Goal: Navigation & Orientation: Find specific page/section

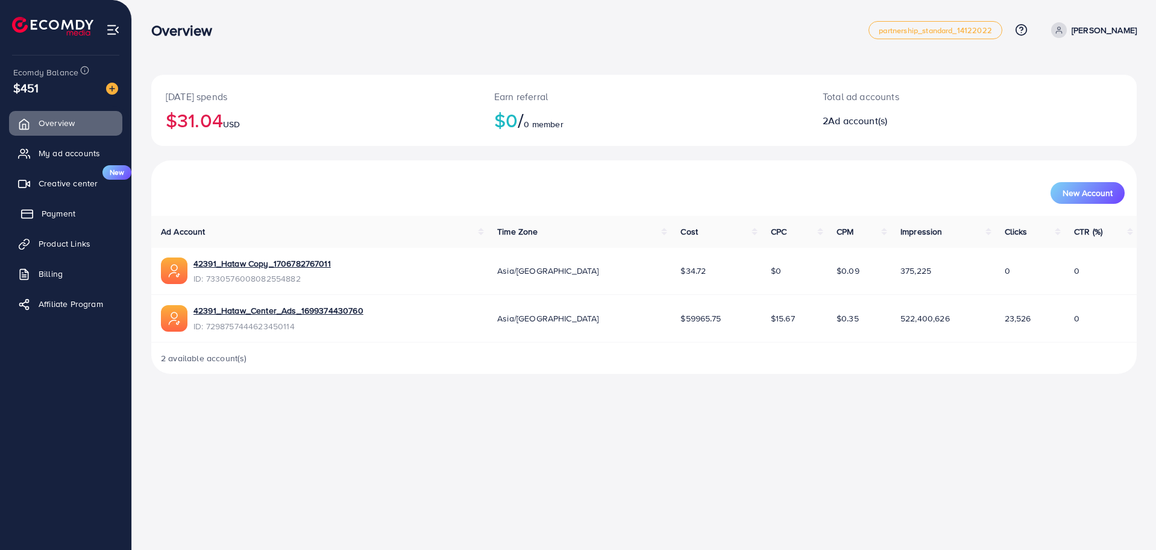
click at [66, 215] on span "Payment" at bounding box center [59, 213] width 34 height 12
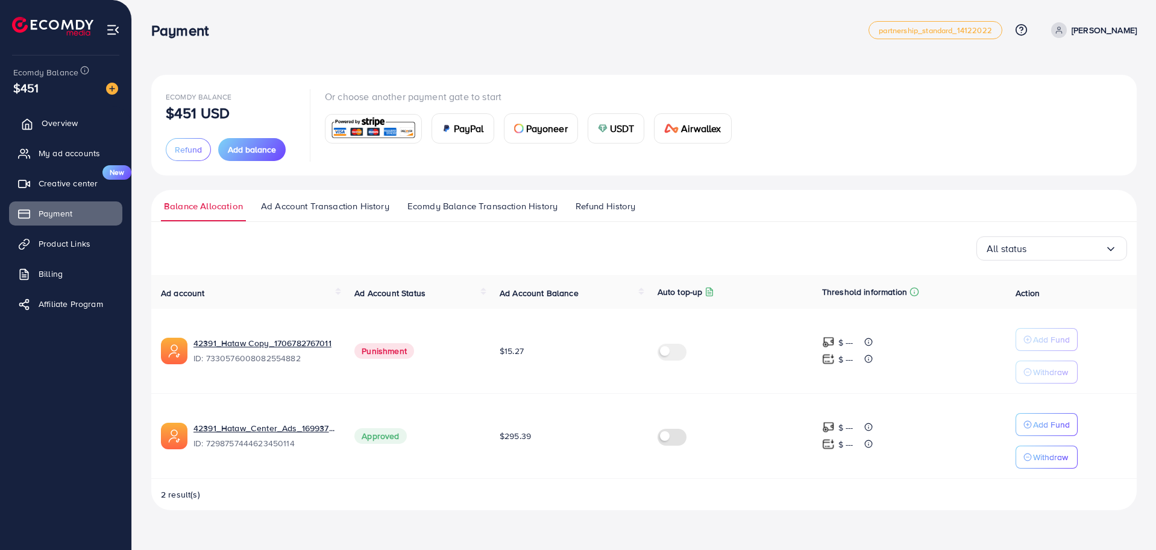
click at [66, 112] on link "Overview" at bounding box center [65, 123] width 113 height 24
